Goal: Book appointment/travel/reservation

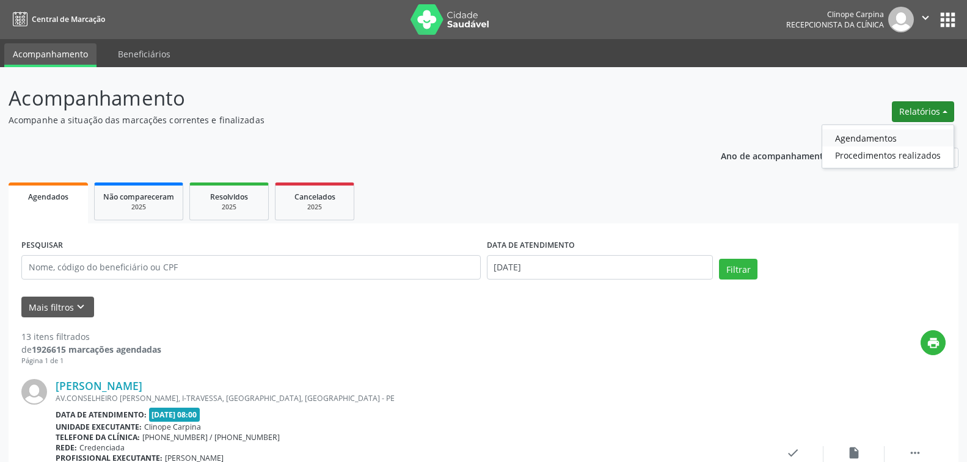
click at [863, 137] on link "Agendamentos" at bounding box center [887, 137] width 131 height 17
select select "8"
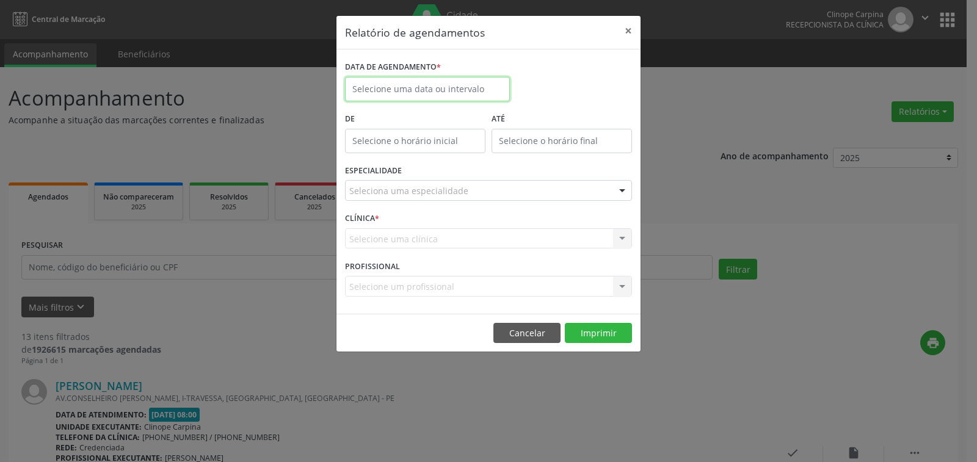
click at [442, 87] on input "text" at bounding box center [427, 89] width 165 height 24
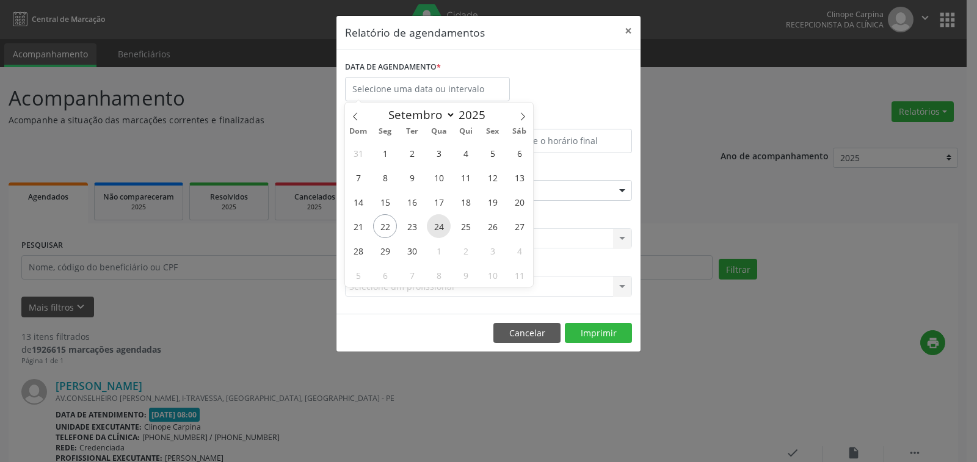
click at [436, 224] on span "24" at bounding box center [439, 226] width 24 height 24
type input "[DATE]"
click at [436, 224] on span "24" at bounding box center [439, 226] width 24 height 24
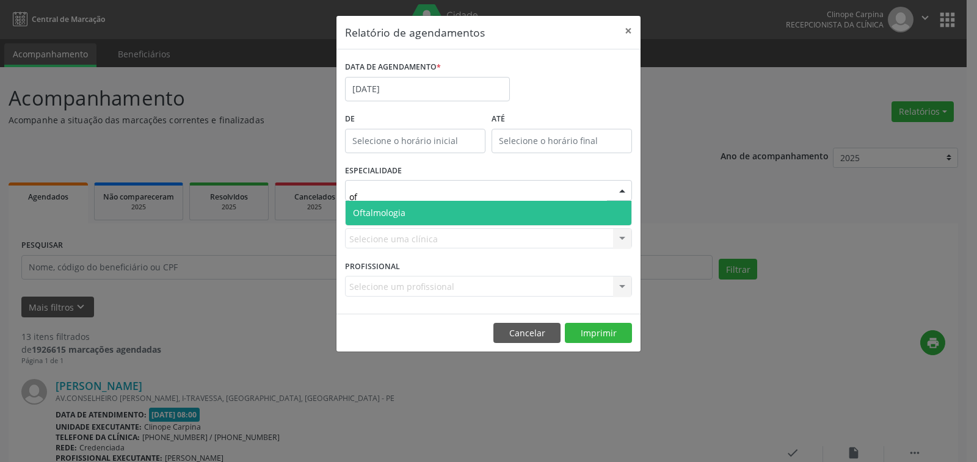
type input "oft"
click at [423, 214] on span "Oftalmologia" at bounding box center [489, 213] width 286 height 24
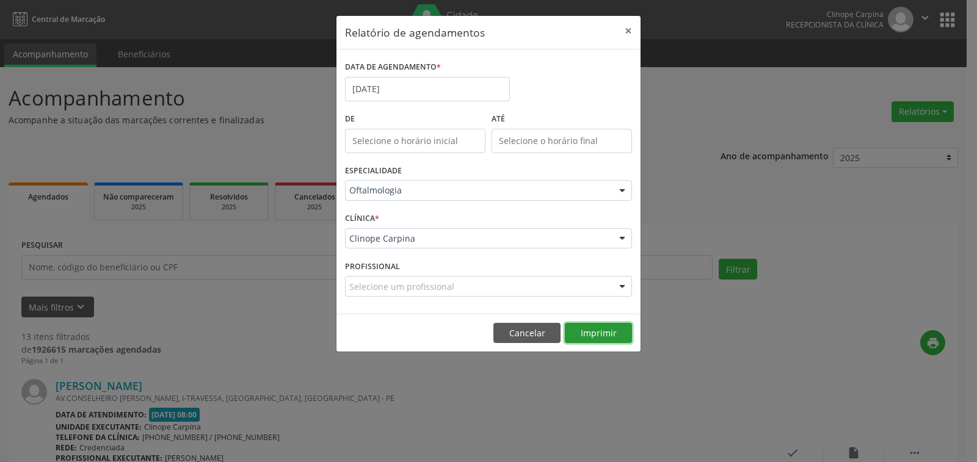
click at [588, 335] on button "Imprimir" at bounding box center [598, 333] width 67 height 21
click at [628, 31] on button "×" at bounding box center [628, 31] width 24 height 30
